Goal: Book appointment/travel/reservation

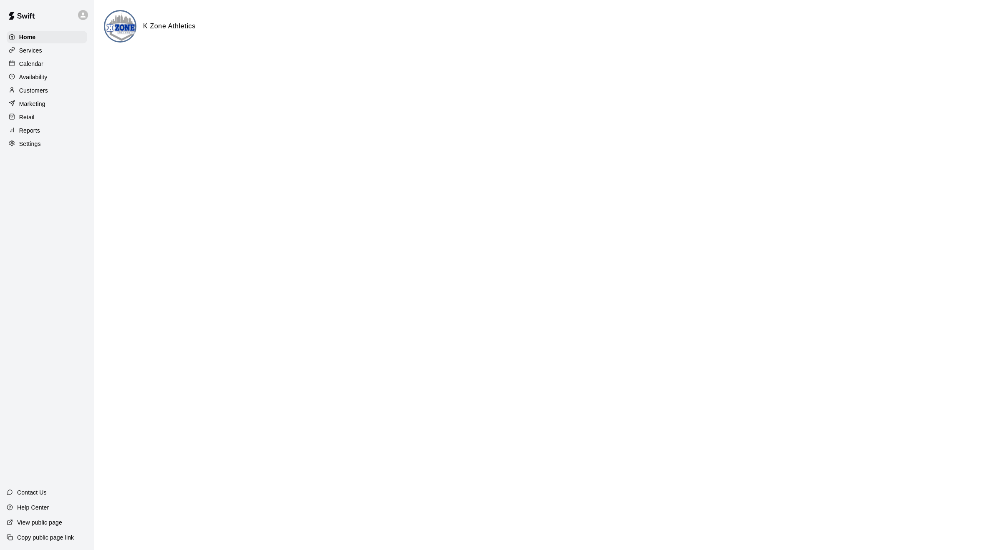
click at [34, 62] on p "Calendar" at bounding box center [31, 64] width 24 height 8
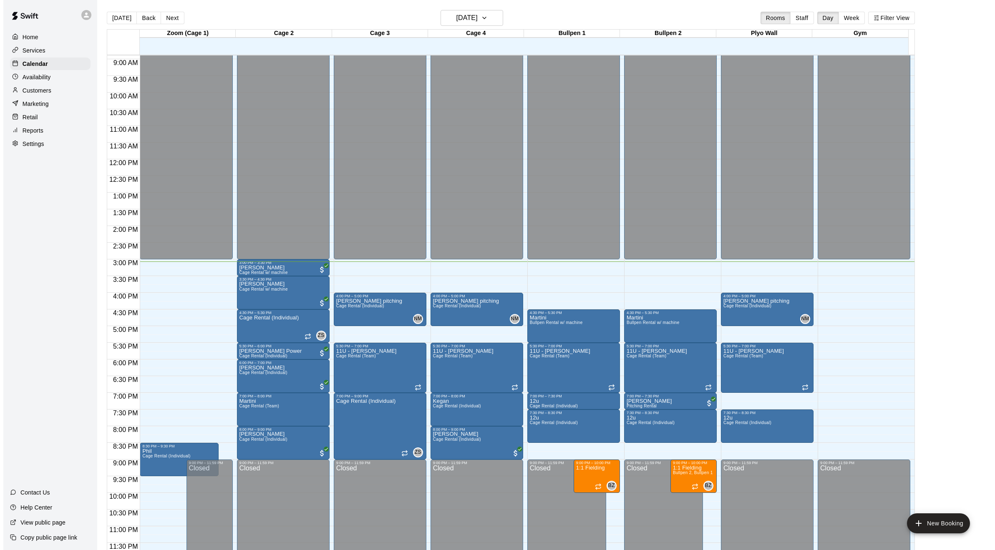
scroll to position [13, 0]
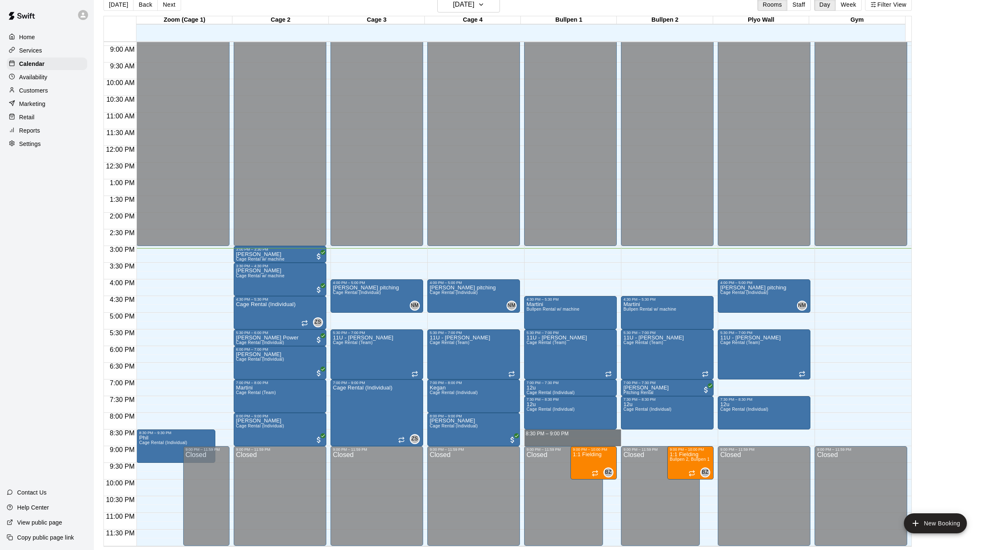
drag, startPoint x: 564, startPoint y: 431, endPoint x: 564, endPoint y: 442, distance: 10.4
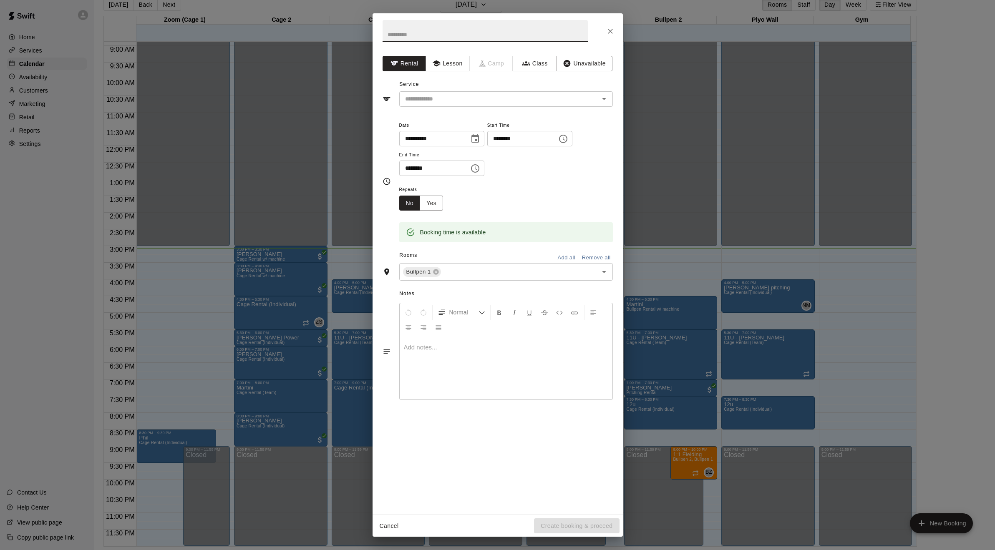
click at [420, 35] on input "text" at bounding box center [484, 31] width 205 height 22
type input "*****"
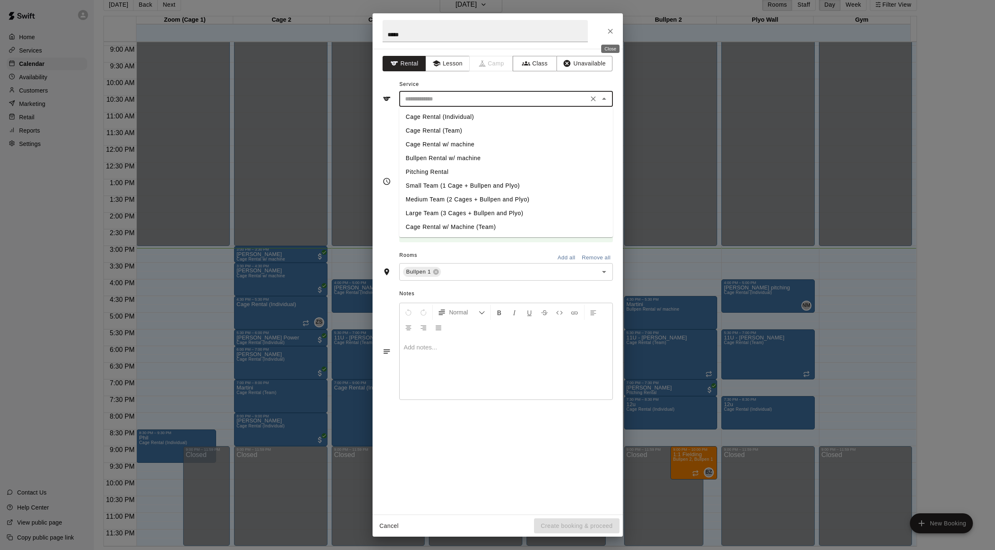
click at [423, 101] on input "text" at bounding box center [494, 99] width 184 height 10
click at [428, 172] on li "Pitching Rental" at bounding box center [506, 172] width 214 height 14
type input "**********"
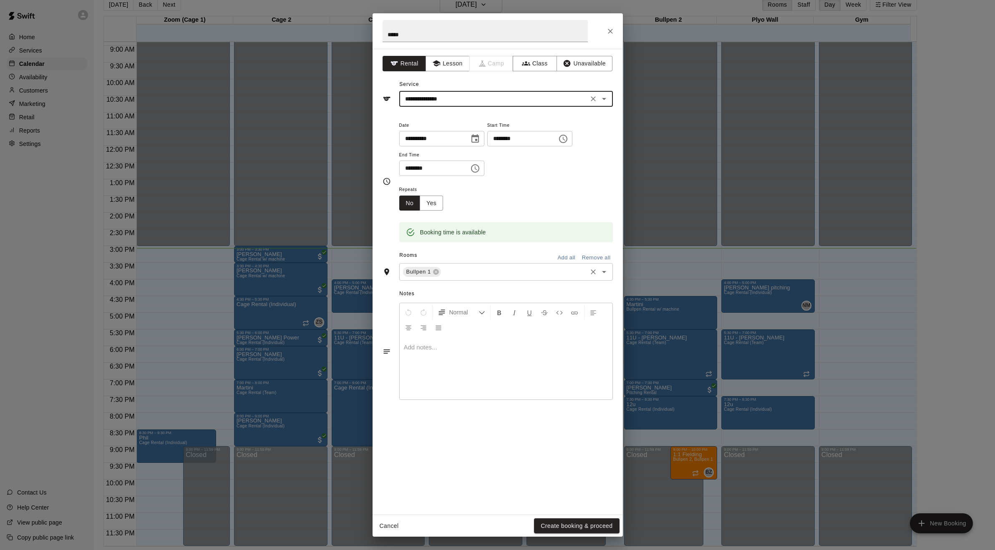
click at [464, 270] on input "text" at bounding box center [513, 272] width 143 height 10
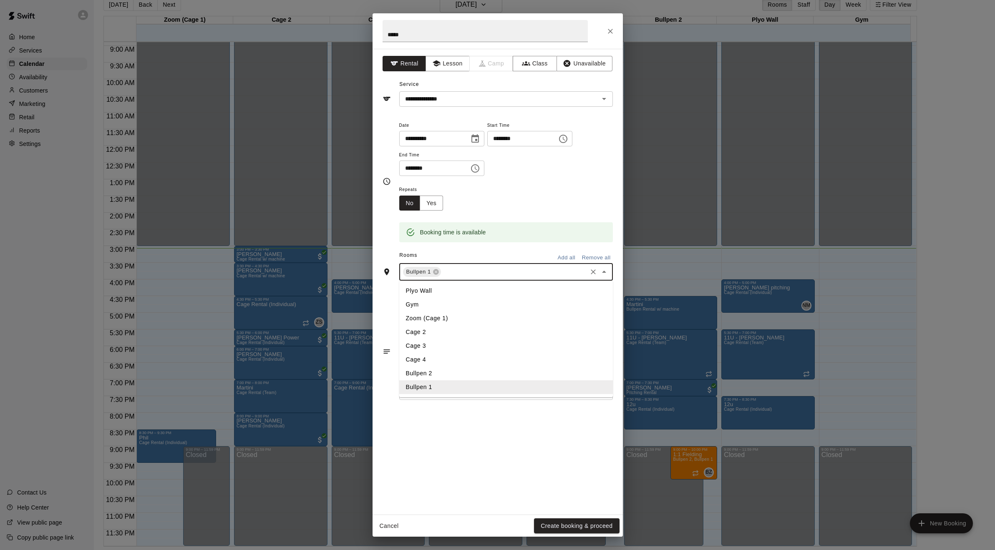
click at [426, 372] on li "Bullpen 2" at bounding box center [506, 374] width 214 height 14
drag, startPoint x: 598, startPoint y: 30, endPoint x: 492, endPoint y: 34, distance: 106.4
click at [492, 34] on div "*****" at bounding box center [497, 30] width 250 height 35
click at [573, 527] on button "Create booking & proceed" at bounding box center [576, 525] width 85 height 15
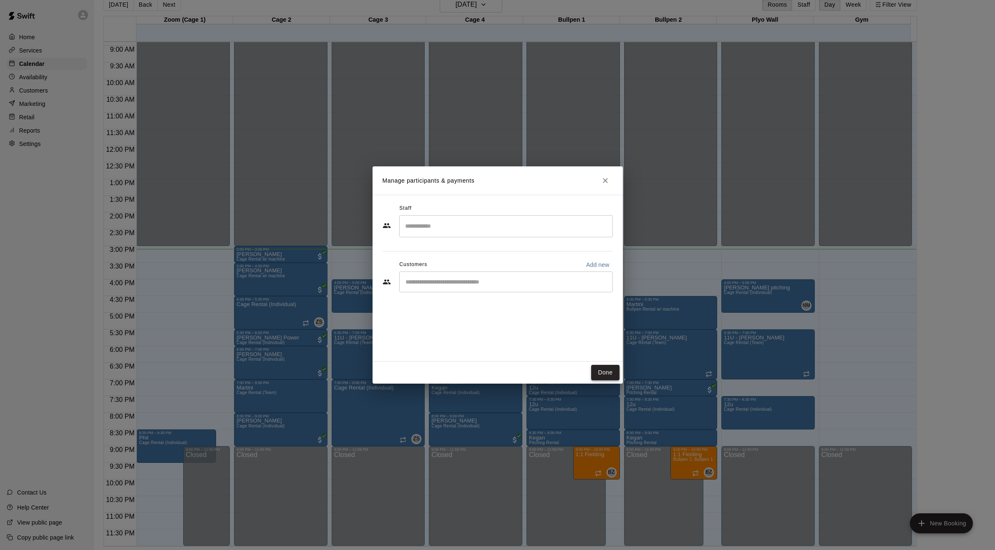
click at [602, 377] on button "Done" at bounding box center [605, 372] width 28 height 15
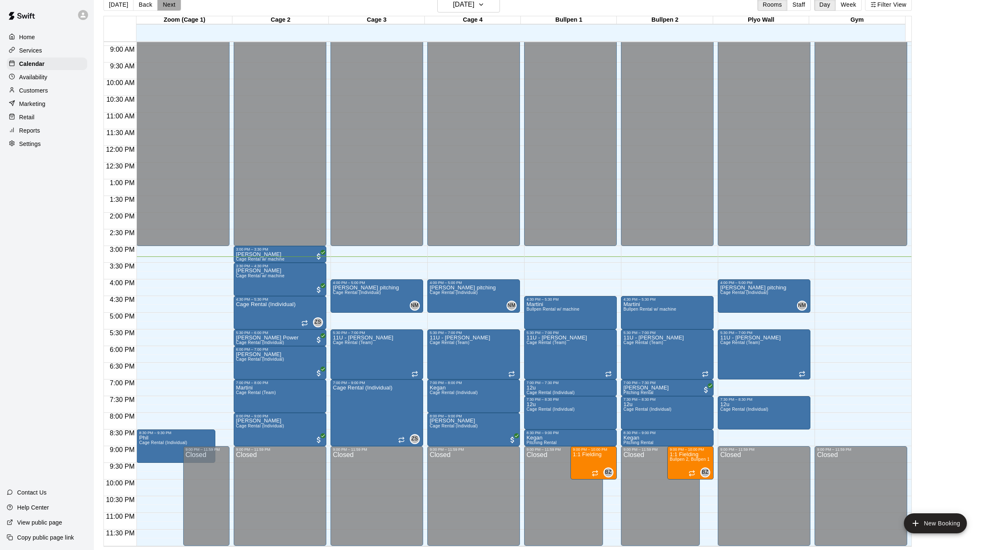
click at [164, 5] on button "Next" at bounding box center [168, 4] width 23 height 13
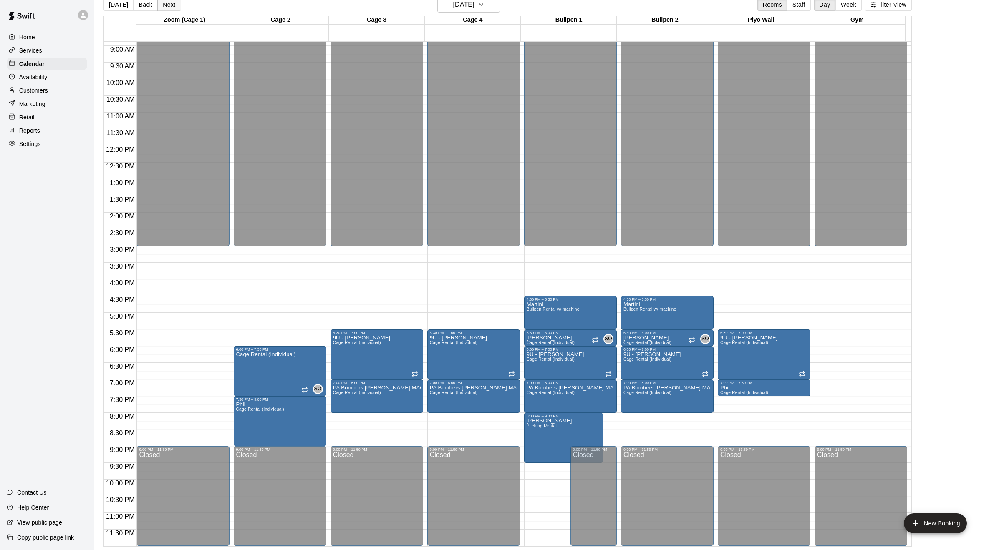
click at [164, 5] on button "Next" at bounding box center [168, 4] width 23 height 13
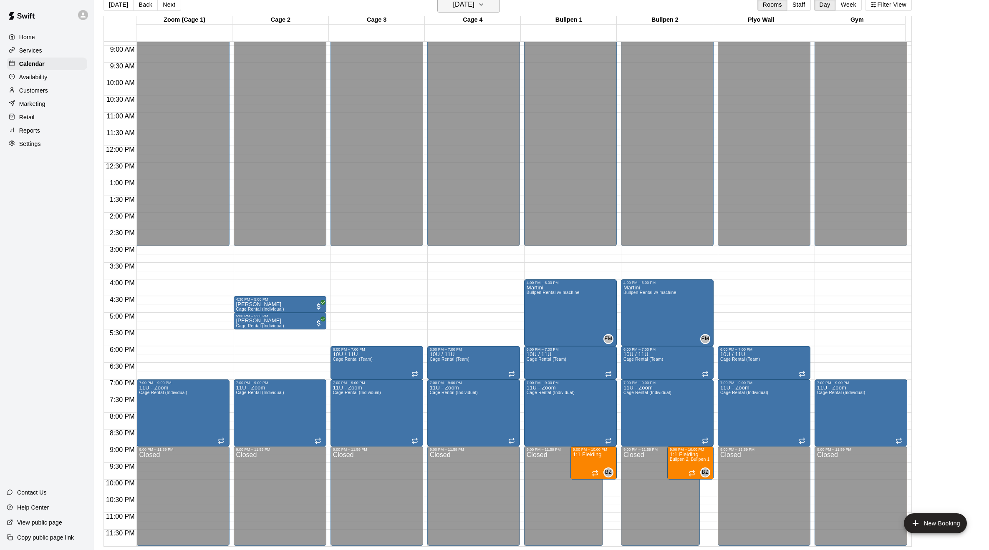
click at [465, 7] on h6 "[DATE]" at bounding box center [463, 5] width 21 height 12
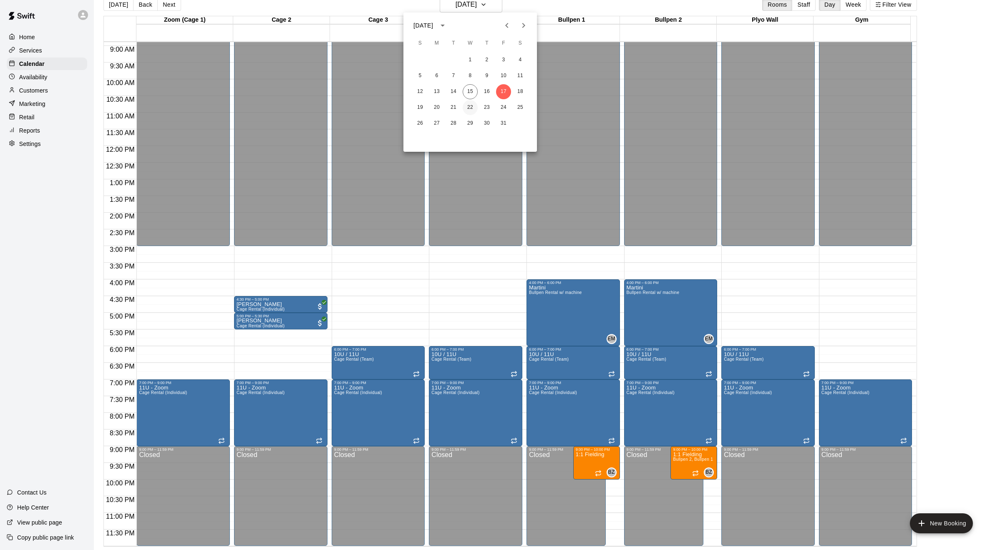
click at [470, 106] on button "22" at bounding box center [470, 107] width 15 height 15
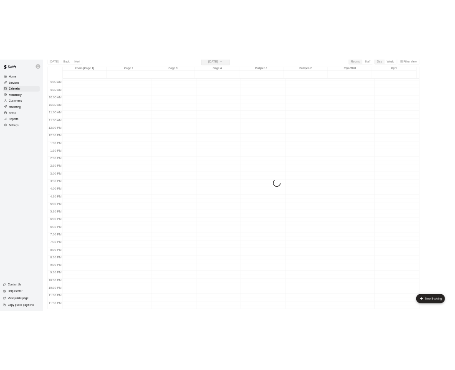
scroll to position [10, 0]
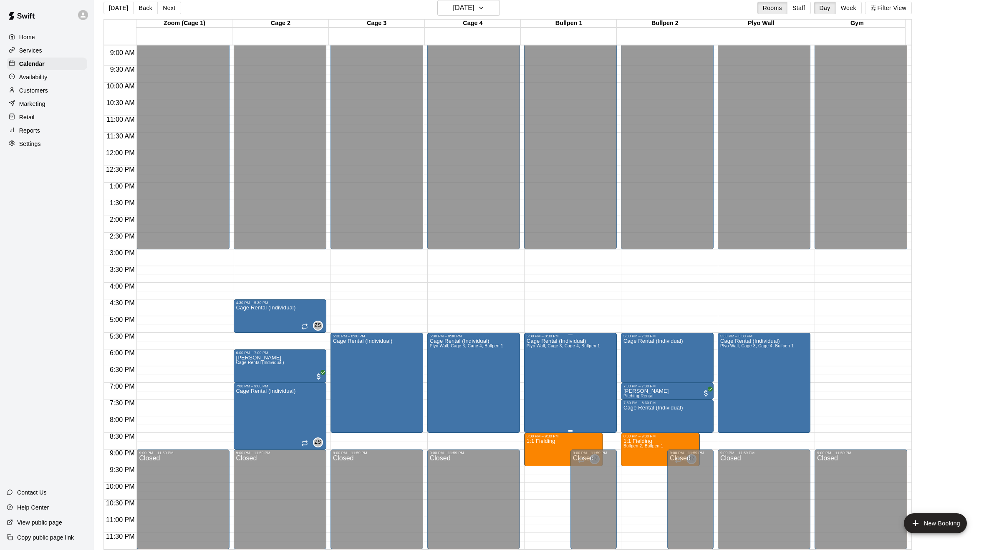
click at [532, 345] on icon "edit" at bounding box center [534, 347] width 10 height 10
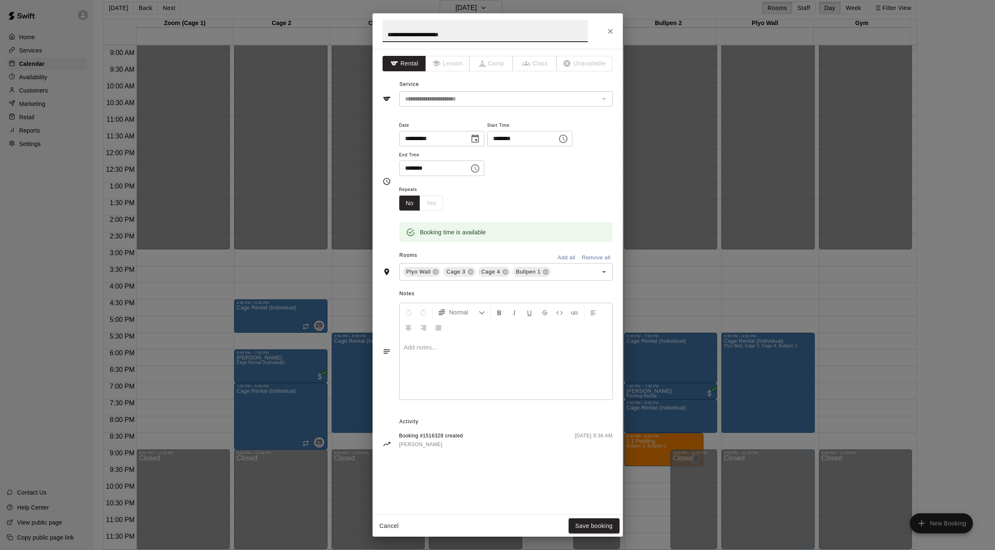
click at [611, 32] on icon "Close" at bounding box center [610, 31] width 5 height 5
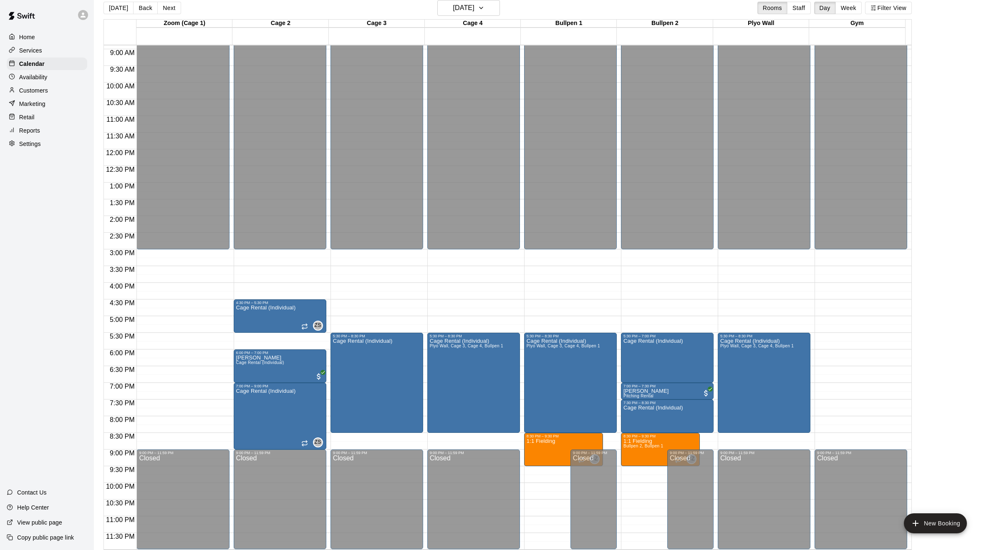
drag, startPoint x: 162, startPoint y: 6, endPoint x: 174, endPoint y: 15, distance: 15.5
click at [162, 6] on button "Next" at bounding box center [168, 8] width 23 height 13
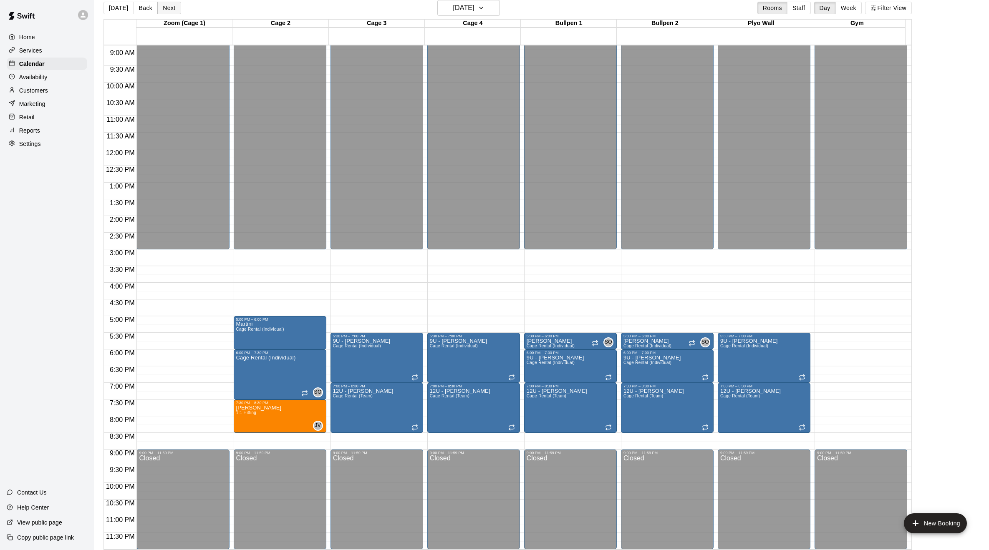
click at [162, 7] on button "Next" at bounding box center [168, 8] width 23 height 13
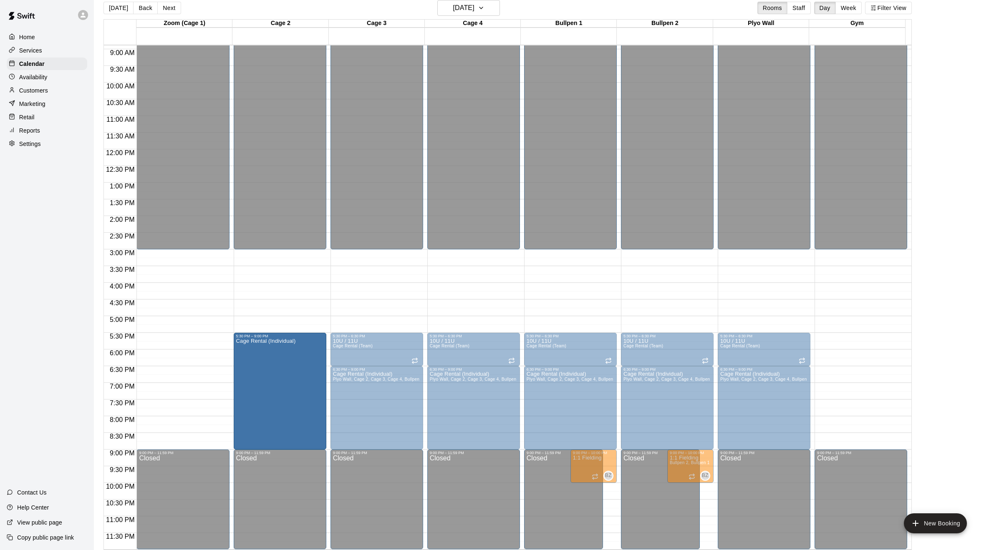
drag, startPoint x: 278, startPoint y: 367, endPoint x: 278, endPoint y: 336, distance: 31.7
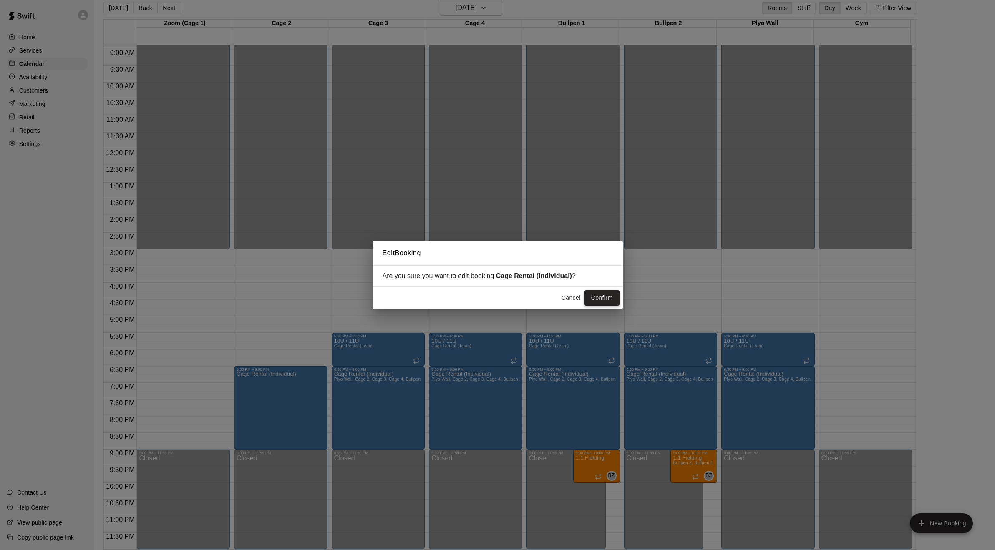
click at [599, 301] on button "Confirm" at bounding box center [601, 297] width 35 height 15
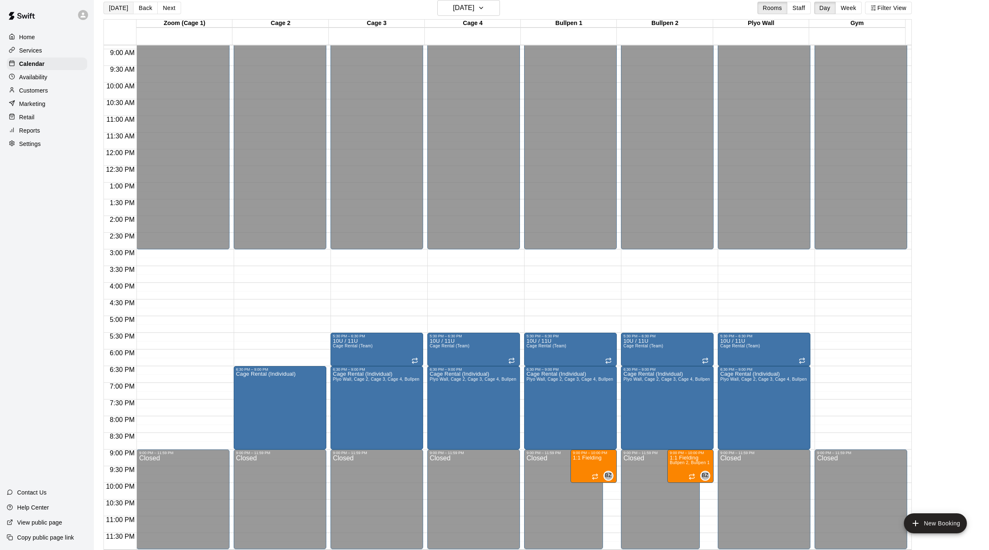
click at [114, 9] on button "[DATE]" at bounding box center [118, 8] width 30 height 13
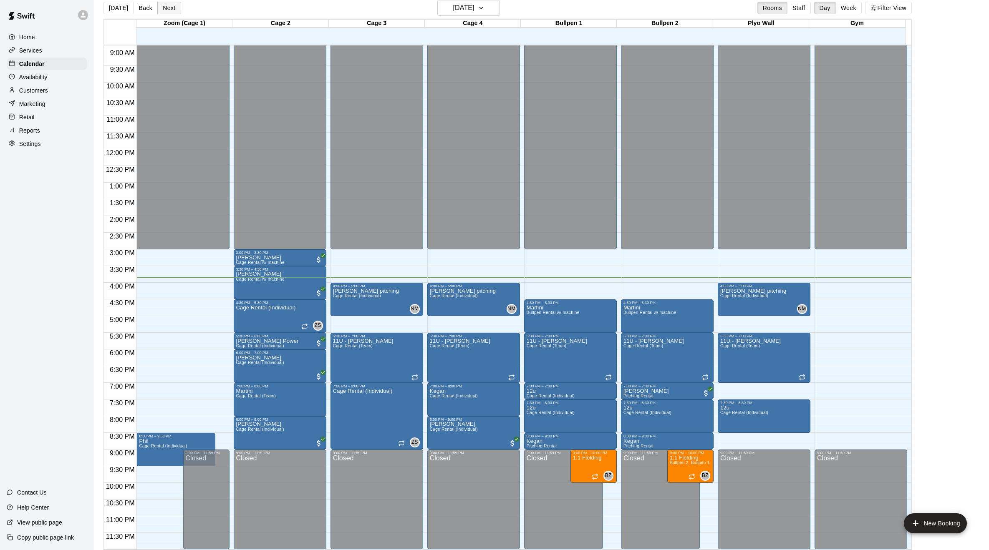
click at [166, 13] on button "Next" at bounding box center [168, 8] width 23 height 13
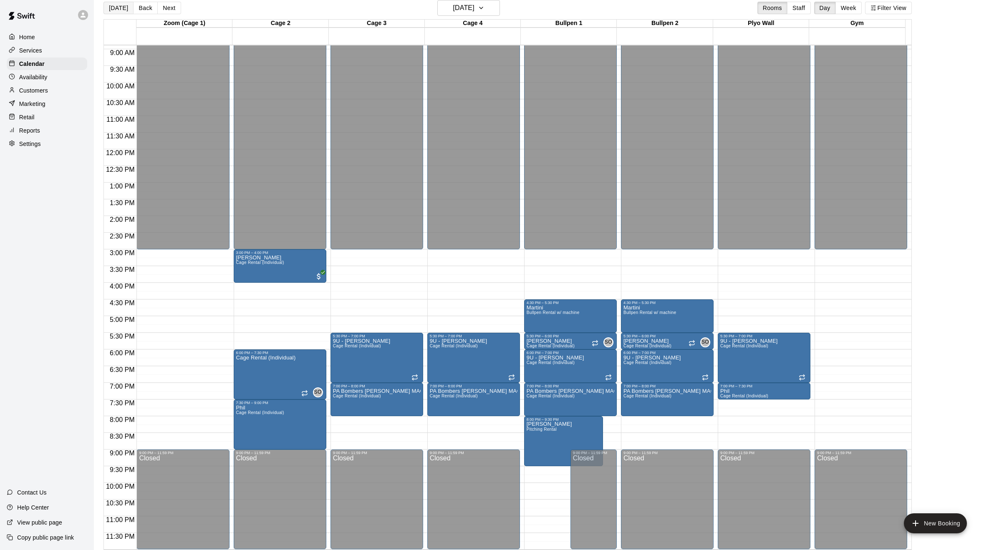
click at [121, 10] on button "[DATE]" at bounding box center [118, 8] width 30 height 13
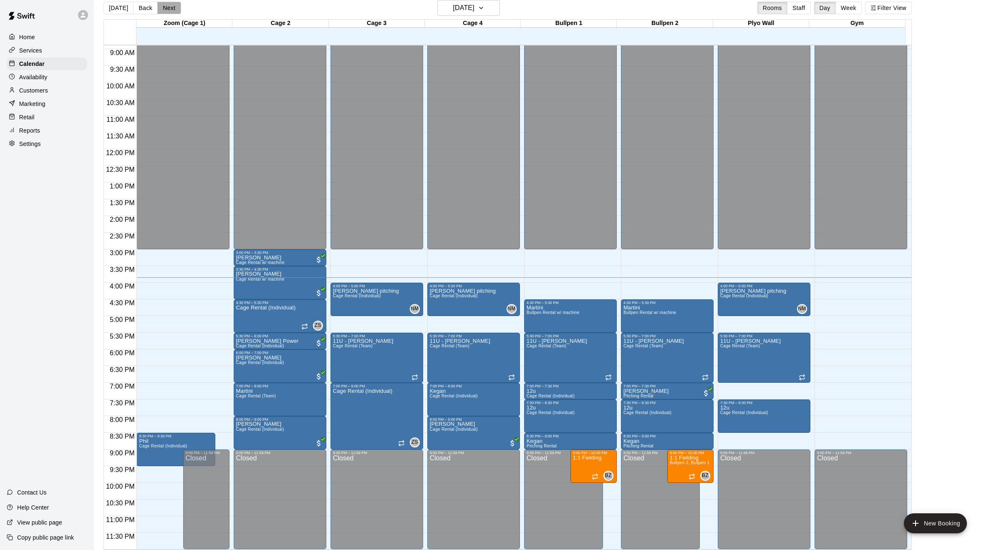
click at [164, 8] on button "Next" at bounding box center [168, 8] width 23 height 13
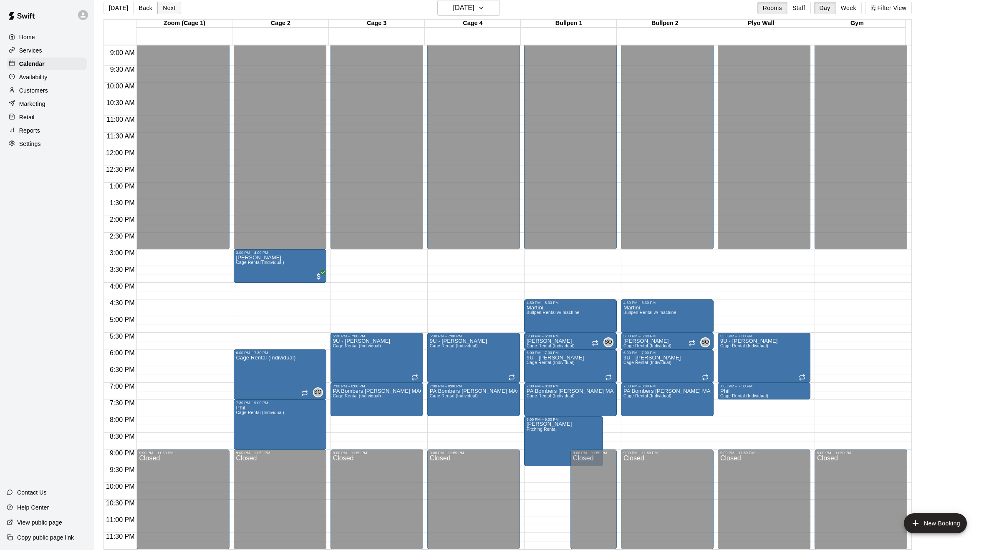
click at [164, 8] on button "Next" at bounding box center [168, 8] width 23 height 13
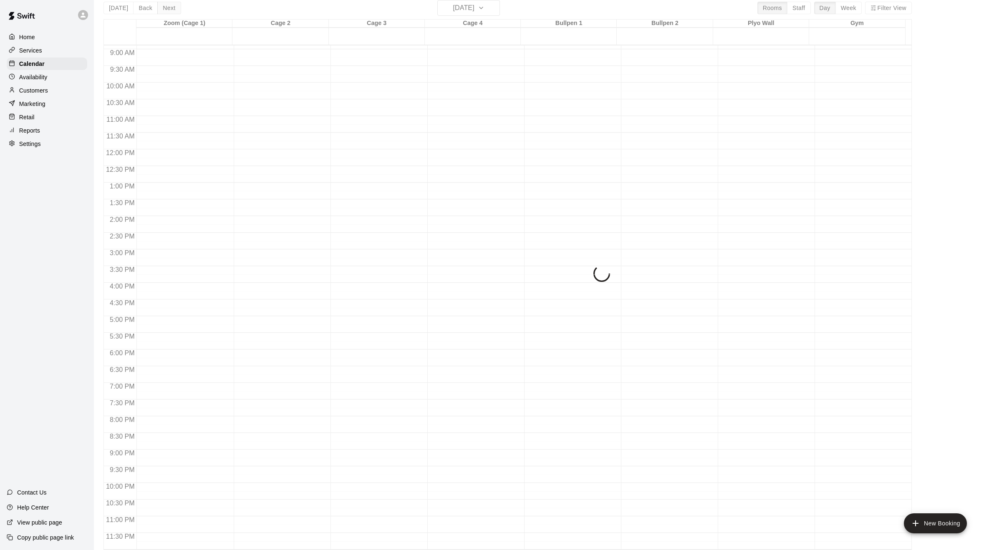
click at [164, 8] on div "[DATE] Back [DATE][DATE] Rooms Staff Day Week Filter View Zoom (Cage 1) 17 Fri …" at bounding box center [507, 275] width 808 height 550
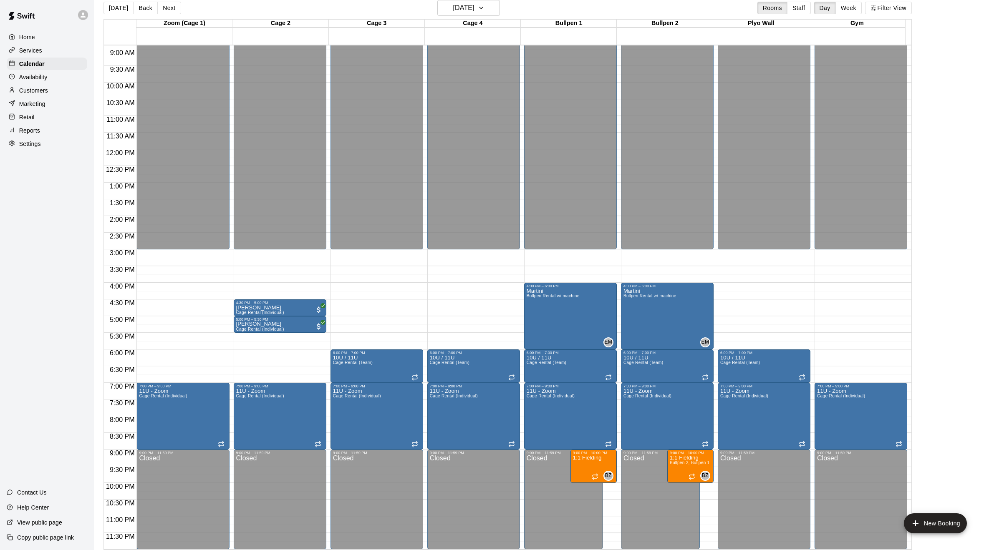
click at [164, 8] on button "Next" at bounding box center [168, 8] width 23 height 13
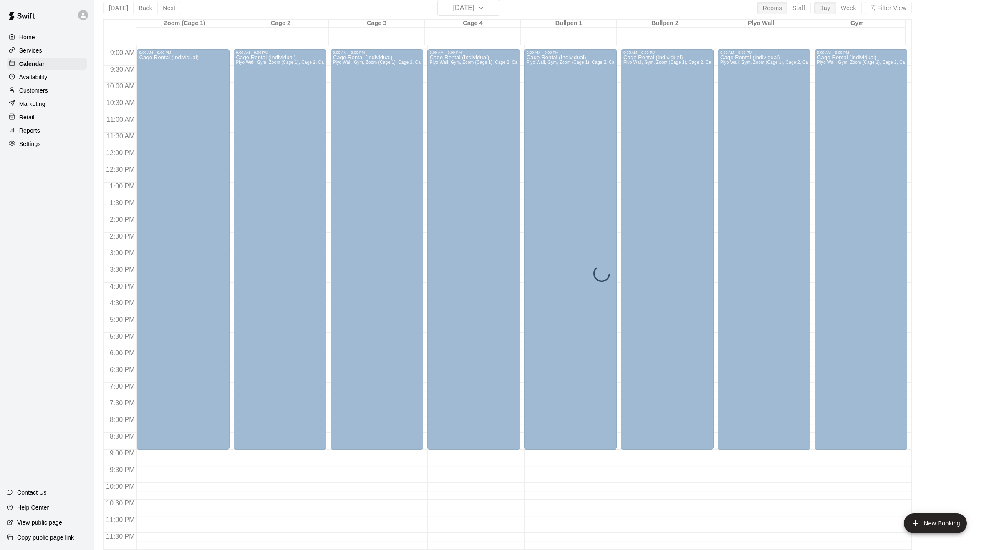
click at [164, 8] on div "[DATE] Back [DATE][DATE] Rooms Staff Day Week Filter View Zoom (Cage 1) 18 Sat …" at bounding box center [507, 275] width 808 height 550
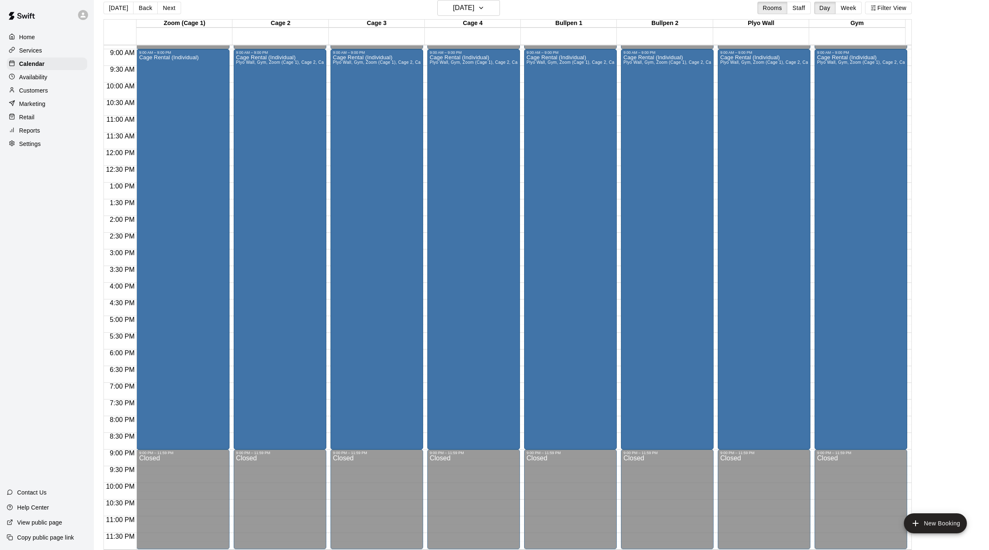
click at [164, 8] on button "Next" at bounding box center [168, 8] width 23 height 13
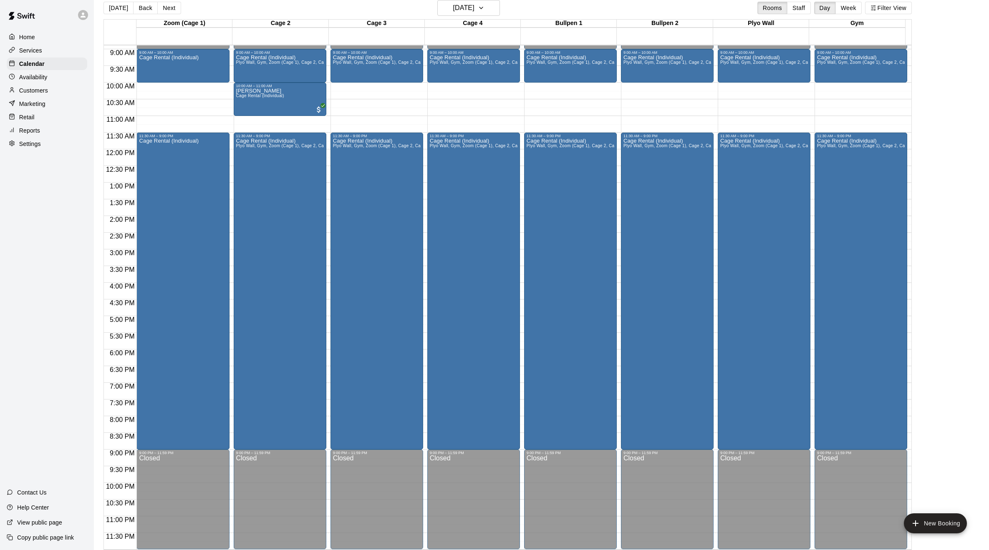
click at [164, 8] on button "Next" at bounding box center [168, 8] width 23 height 13
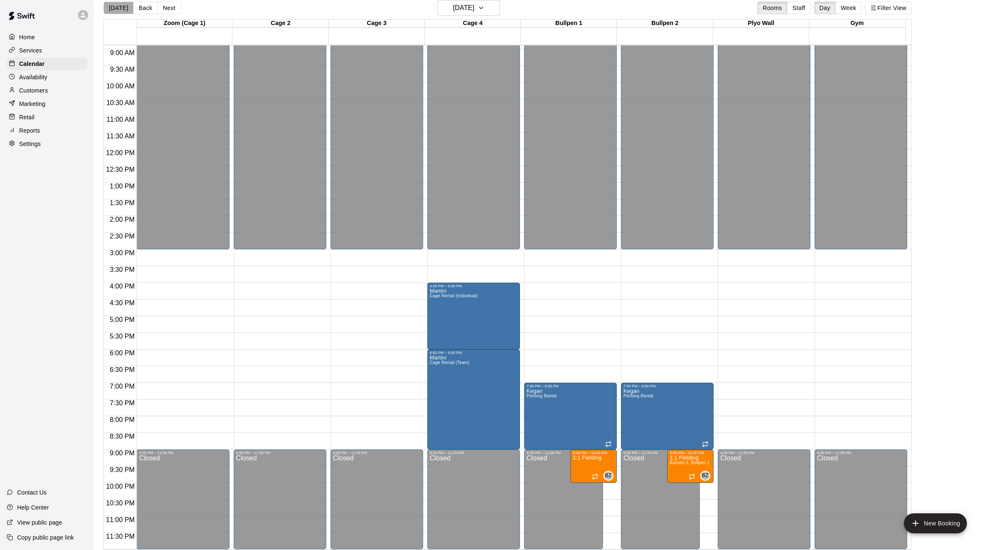
click at [122, 6] on button "[DATE]" at bounding box center [118, 8] width 30 height 13
